Goal: Check status: Check status

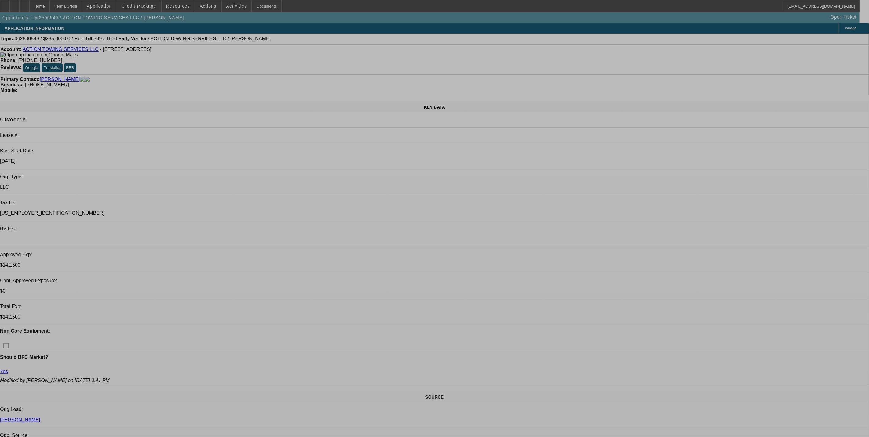
select select "0"
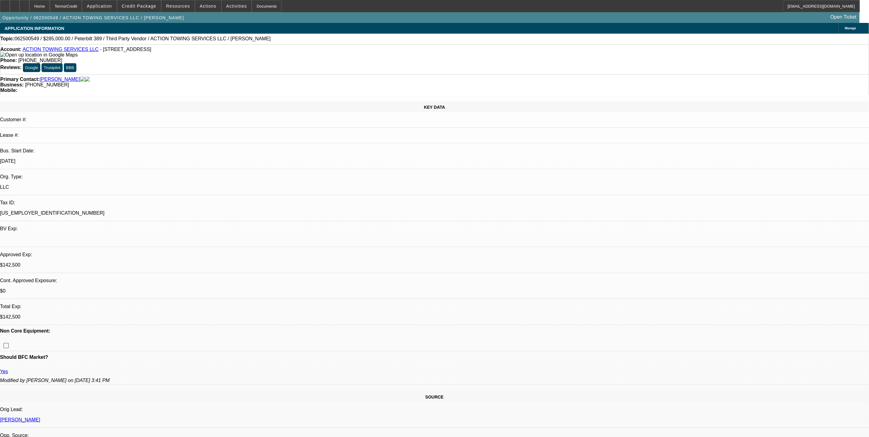
select select "0"
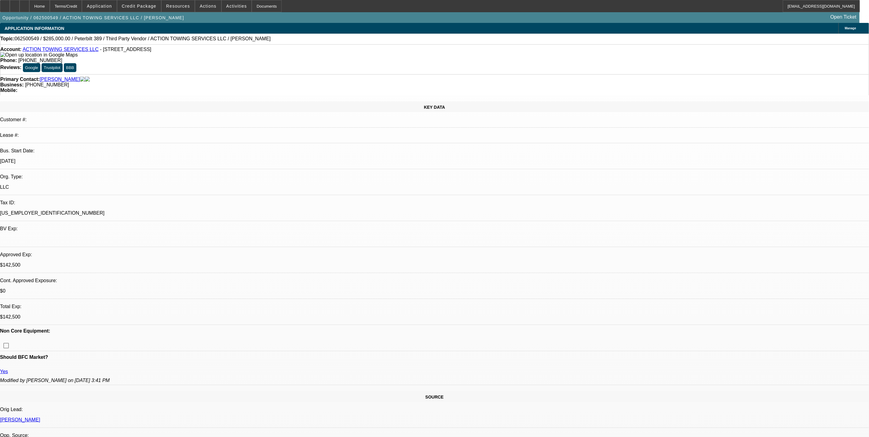
select select "0"
select select "0.1"
select select "0"
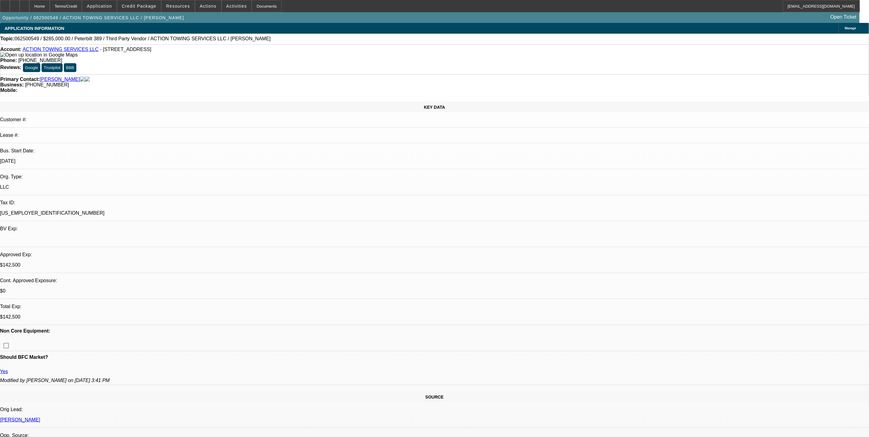
select select "0.1"
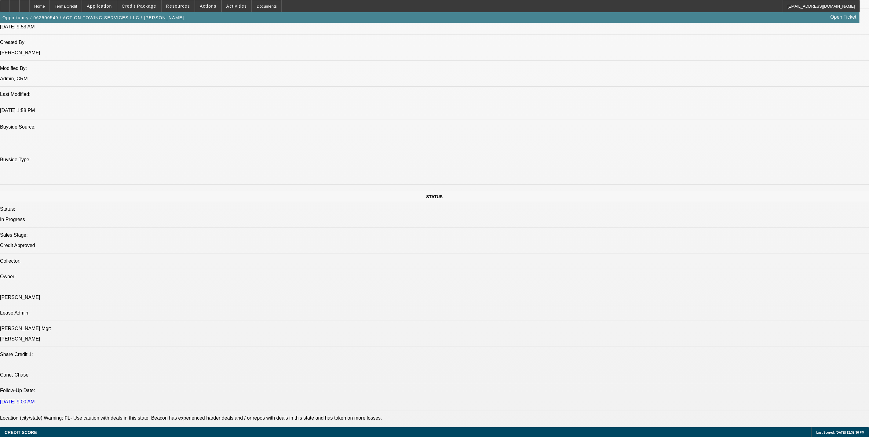
select select "1"
select select "3"
select select "6"
select select "1"
select select "3"
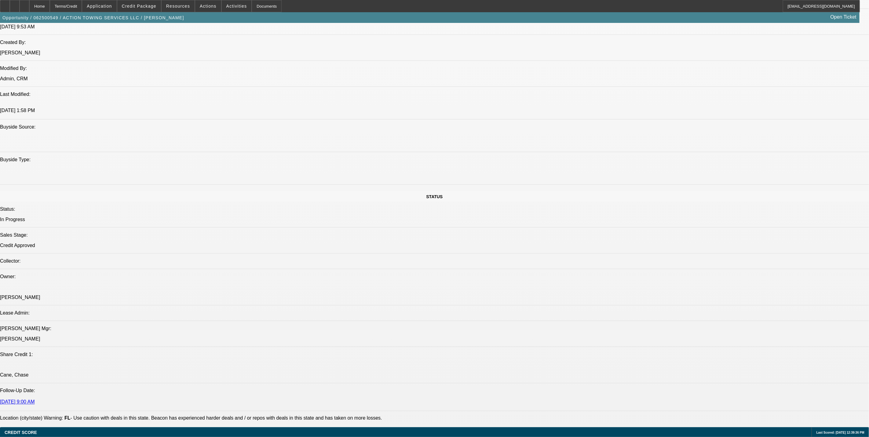
select select "6"
select select "1"
select select "3"
select select "4"
select select "1"
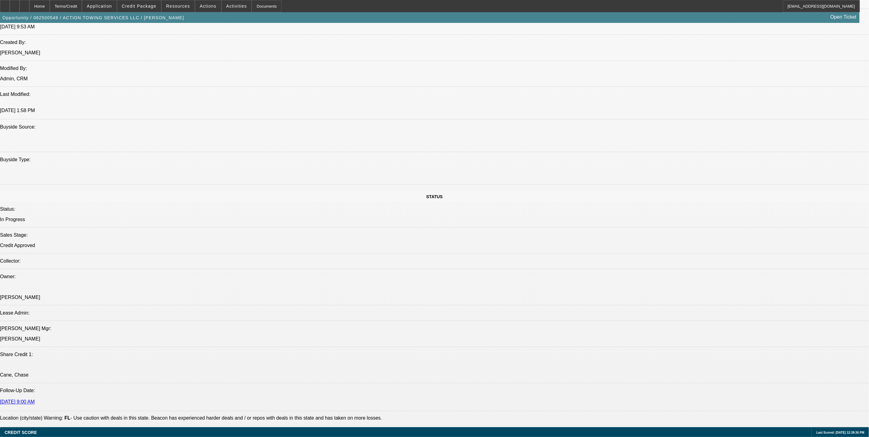
select select "3"
select select "4"
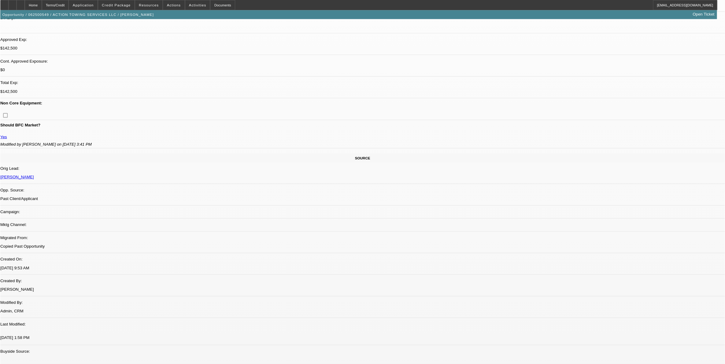
scroll to position [133, 0]
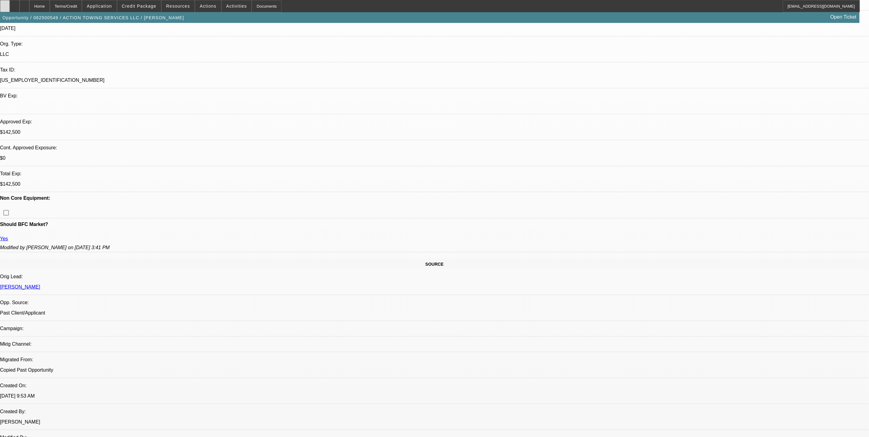
click at [10, 7] on div at bounding box center [5, 6] width 10 height 12
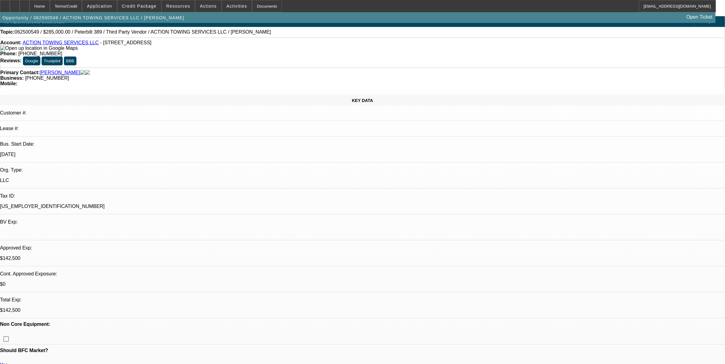
scroll to position [0, 0]
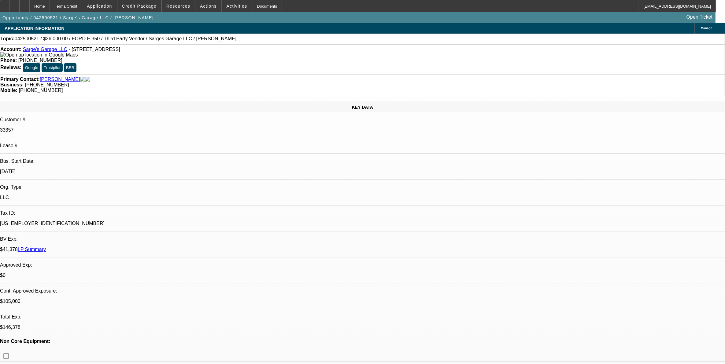
select select "0"
select select "2"
select select "0"
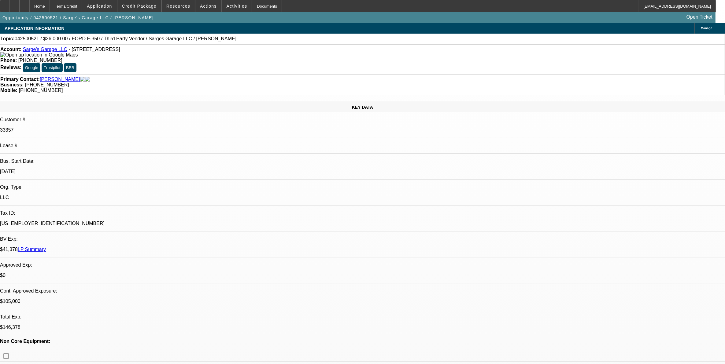
select select "0"
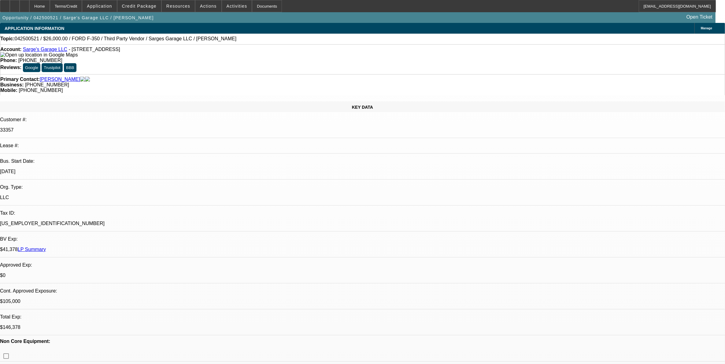
select select "0"
select select "1"
select select "2"
select select "6"
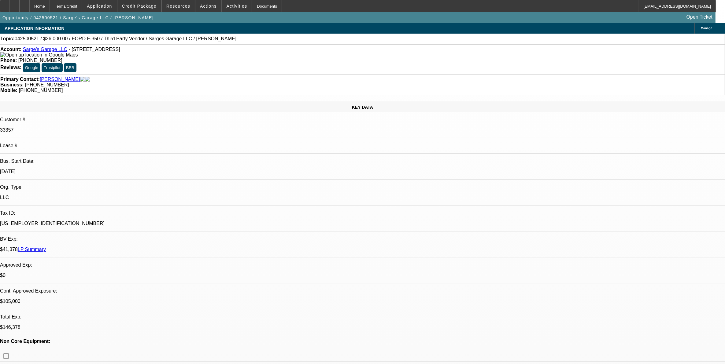
select select "1"
select select "3"
select select "6"
select select "1"
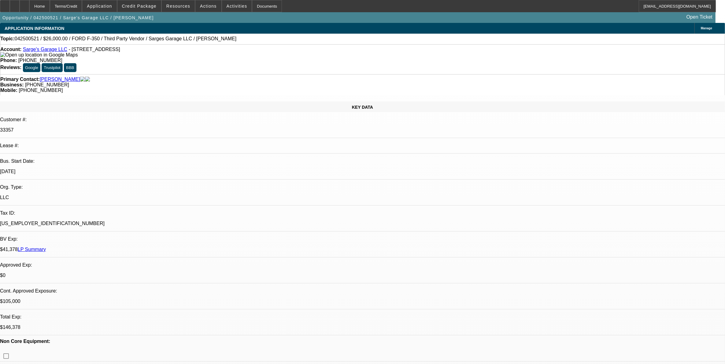
select select "6"
select select "1"
select select "3"
select select "6"
